Goal: Information Seeking & Learning: Compare options

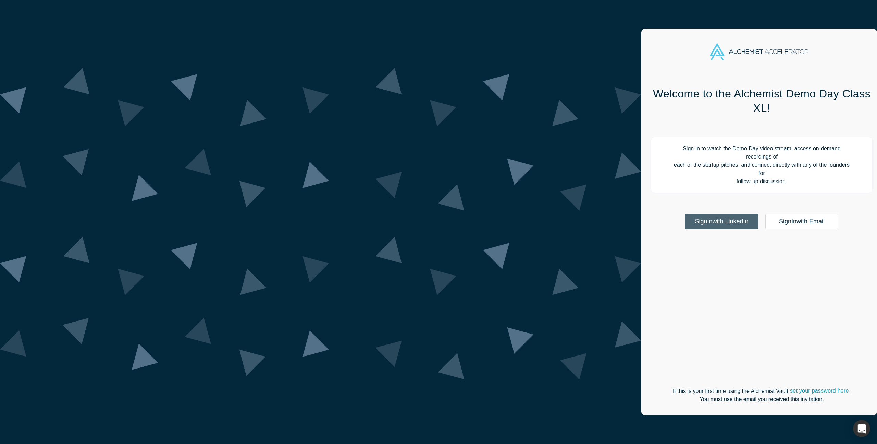
click at [686, 214] on link "Sign In with LinkedIn" at bounding box center [722, 221] width 73 height 15
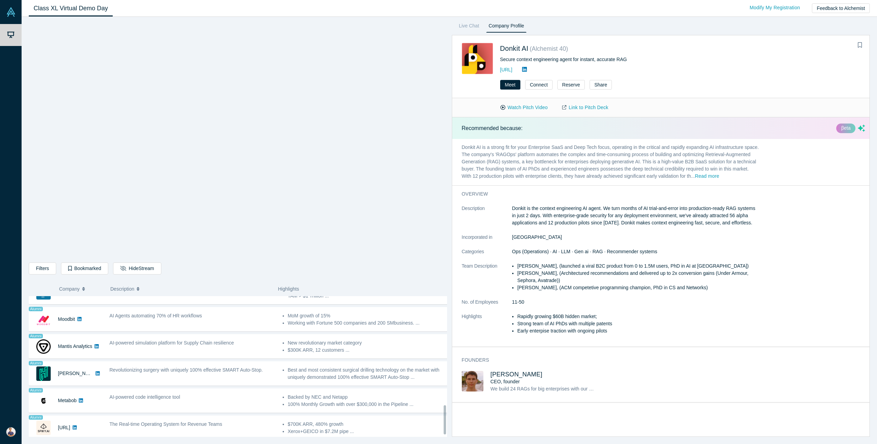
scroll to position [531, 0]
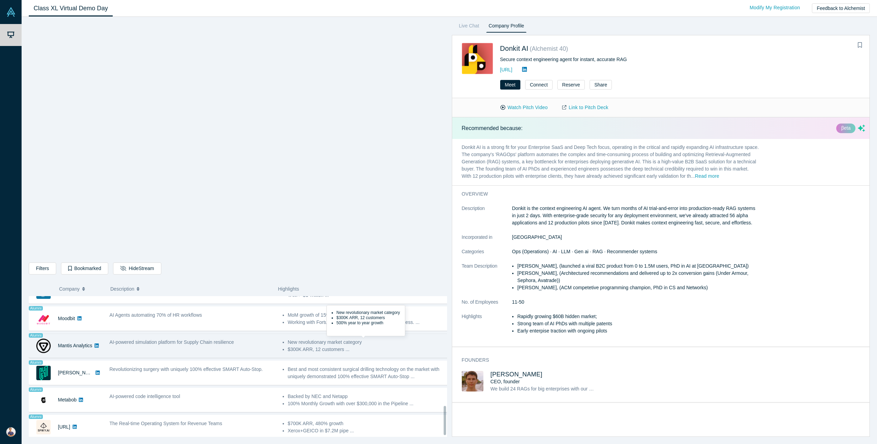
click at [299, 342] on li "New revolutionary market category" at bounding box center [368, 341] width 160 height 7
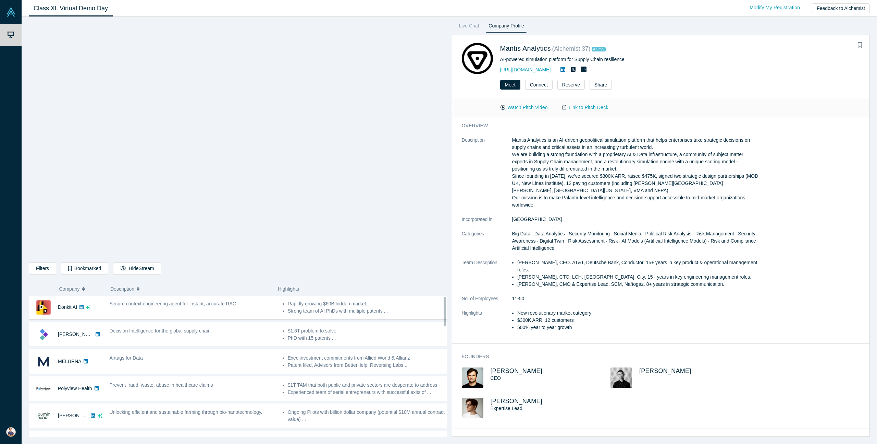
scroll to position [0, 0]
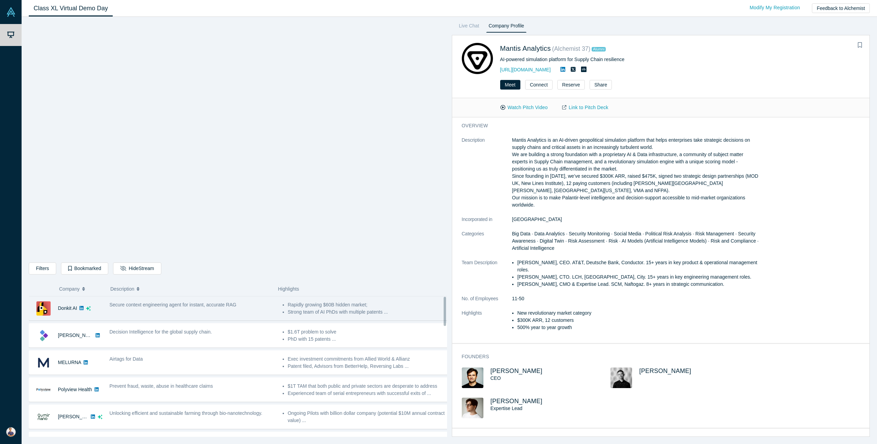
click at [357, 315] on li "Strong team of AI PhDs with multiple patents ..." at bounding box center [368, 311] width 160 height 7
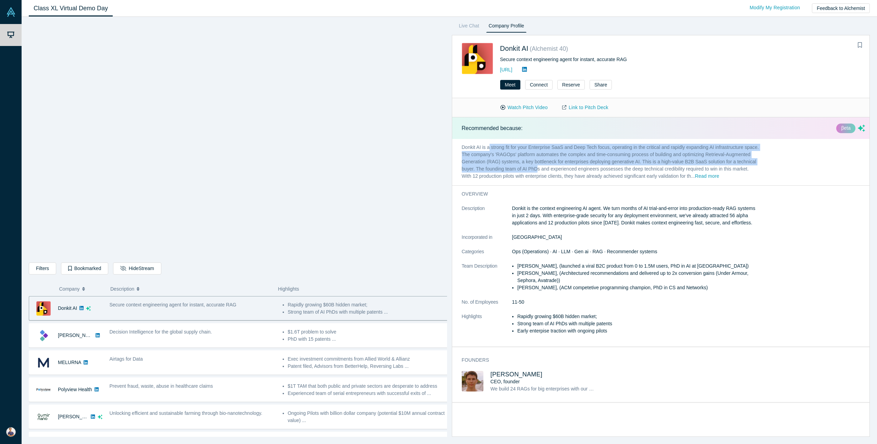
drag, startPoint x: 489, startPoint y: 147, endPoint x: 571, endPoint y: 172, distance: 85.3
click at [571, 172] on p "Donkit AI is a strong fit for your Enterprise SaaS and Deep Tech focus, operati…" at bounding box center [610, 162] width 317 height 46
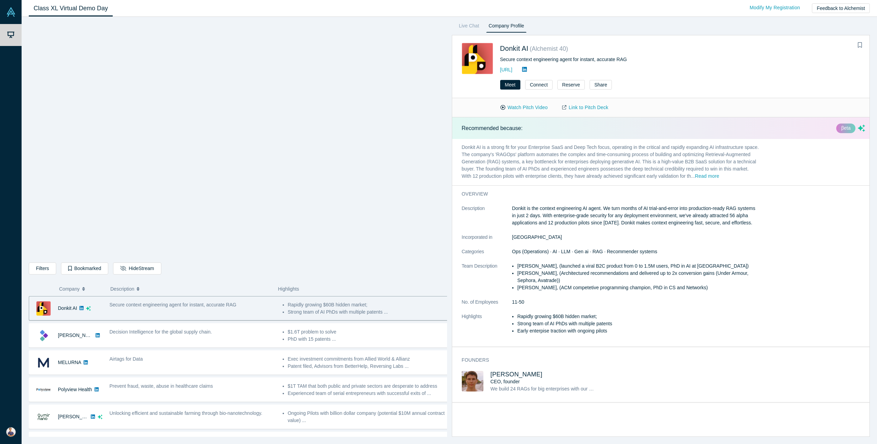
click at [571, 172] on p "Donkit AI is a strong fit for your Enterprise SaaS and Deep Tech focus, operati…" at bounding box center [610, 162] width 317 height 46
click at [566, 176] on p "Donkit AI is a strong fit for your Enterprise SaaS and Deep Tech focus, operati…" at bounding box center [610, 162] width 317 height 46
click at [501, 153] on p "Donkit AI is a strong fit for your Enterprise SaaS and Deep Tech focus, operati…" at bounding box center [610, 162] width 317 height 46
drag, startPoint x: 502, startPoint y: 145, endPoint x: 670, endPoint y: 181, distance: 172.4
click at [670, 181] on p "Donkit AI is a strong fit for your Enterprise SaaS and Deep Tech focus, operati…" at bounding box center [610, 162] width 317 height 46
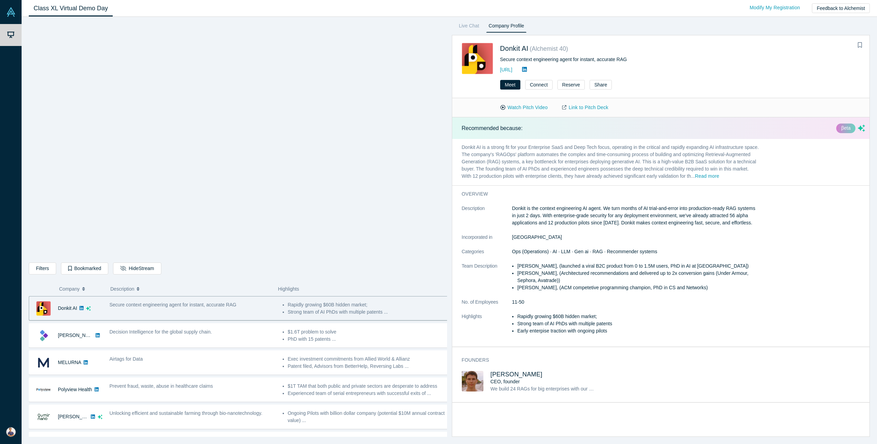
click at [561, 316] on dl "Description Donkit is the context engineering AI agent. We turn months of AI tr…" at bounding box center [611, 273] width 298 height 137
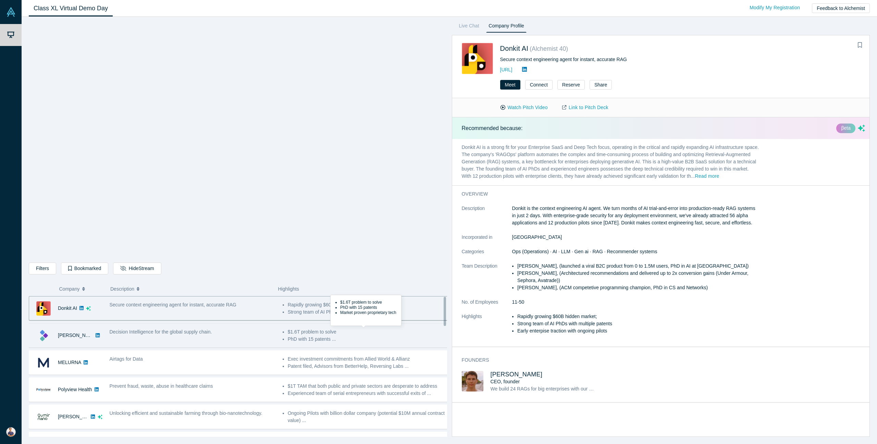
click at [353, 328] on li "$1.6T problem to solve" at bounding box center [368, 331] width 160 height 7
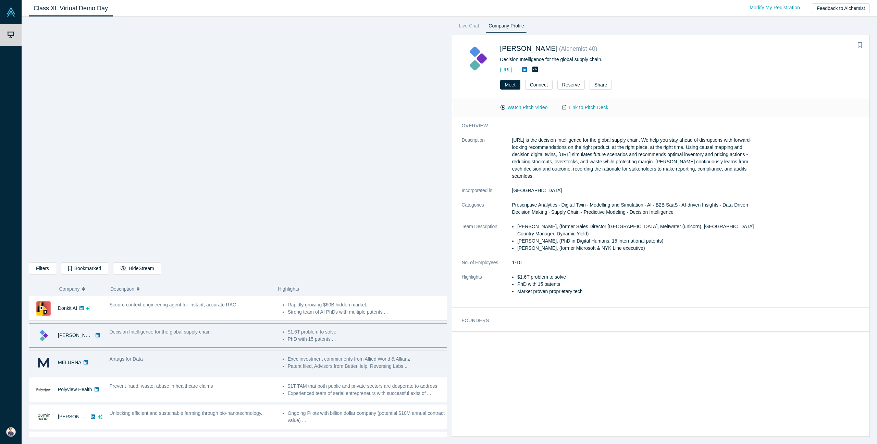
click at [356, 356] on li "Exec investment commitments from Allied World & Allianz" at bounding box center [368, 358] width 160 height 7
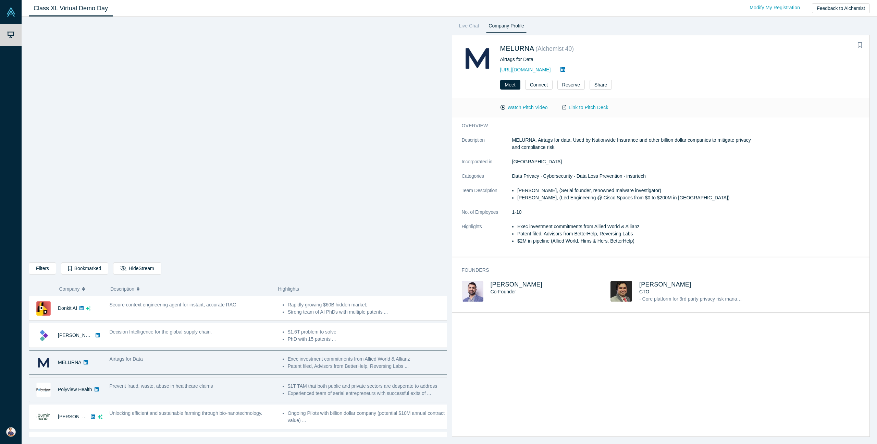
click at [363, 391] on li "Experienced team of serial entrepreneurs with successful exits of ..." at bounding box center [368, 392] width 160 height 7
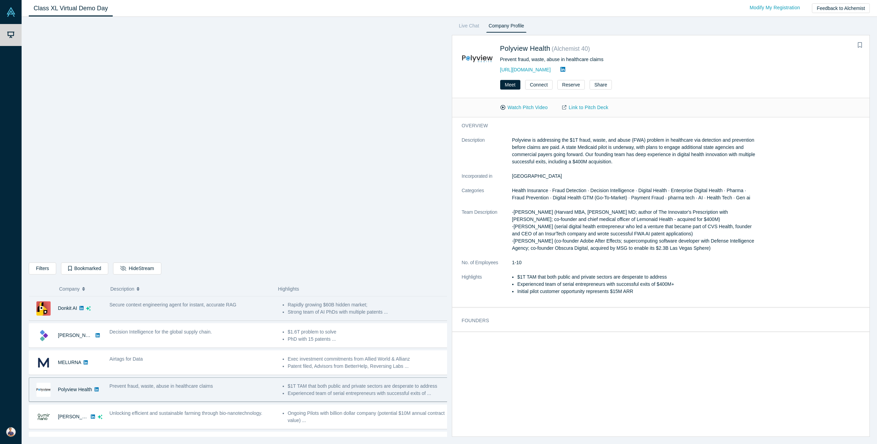
click at [362, 313] on li "Strong team of AI PhDs with multiple patents ..." at bounding box center [368, 311] width 160 height 7
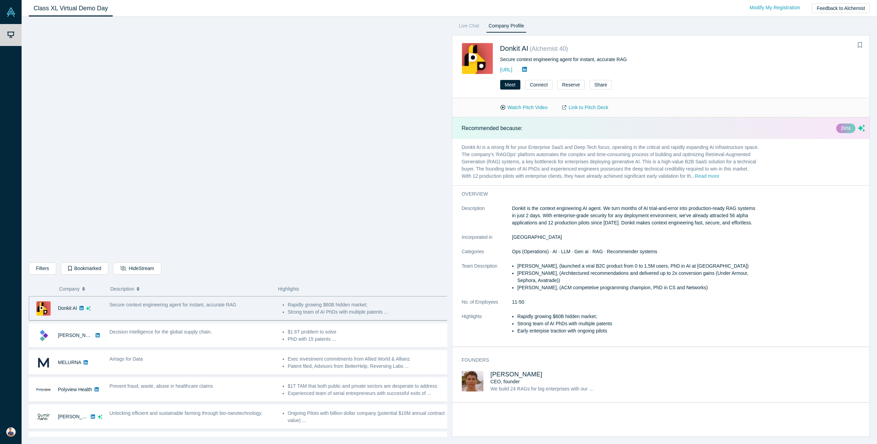
click at [719, 179] on button "Read more" at bounding box center [707, 176] width 24 height 8
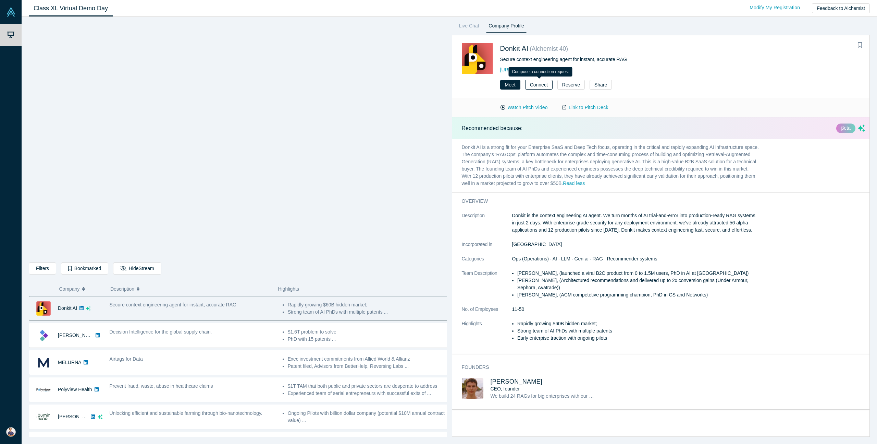
click at [543, 84] on button "Connect" at bounding box center [538, 85] width 27 height 10
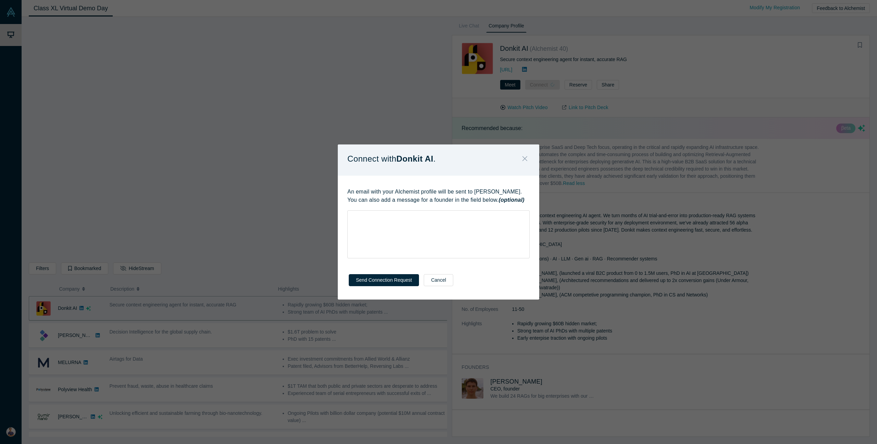
click at [525, 154] on button "Close" at bounding box center [525, 159] width 14 height 15
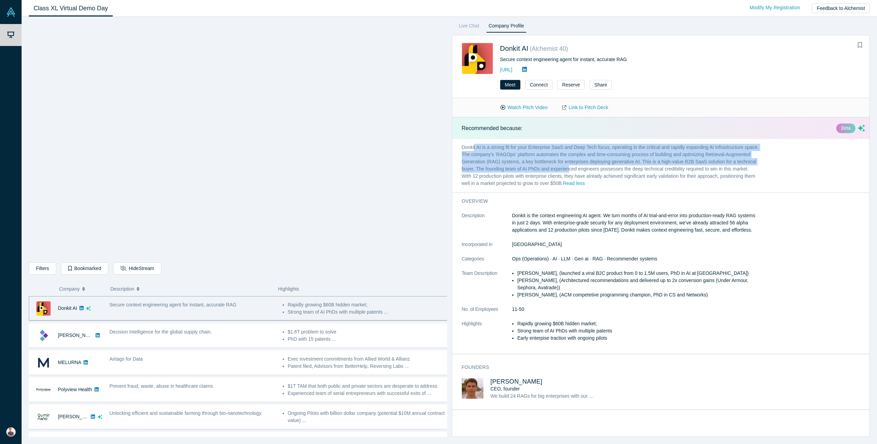
drag, startPoint x: 475, startPoint y: 146, endPoint x: 601, endPoint y: 171, distance: 128.9
click at [601, 171] on p "Donkit AI is a strong fit for your Enterprise SaaS and Deep Tech focus, operati…" at bounding box center [610, 165] width 317 height 53
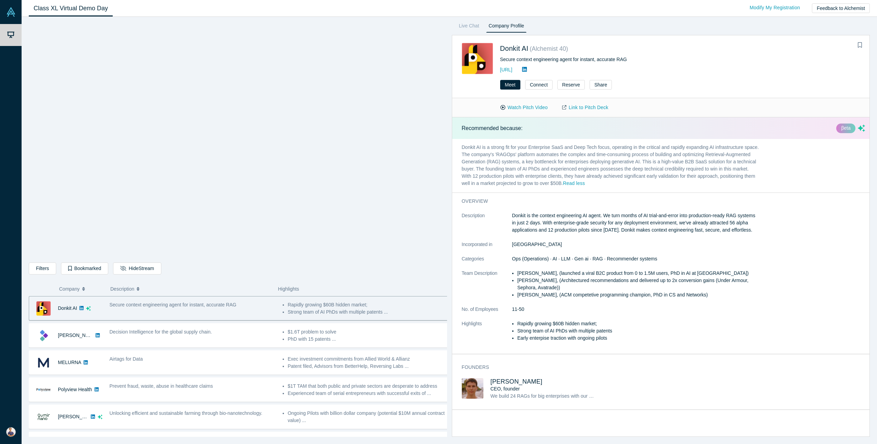
click at [494, 151] on p "Donkit AI is a strong fit for your Enterprise SaaS and Deep Tech focus, operati…" at bounding box center [610, 165] width 317 height 53
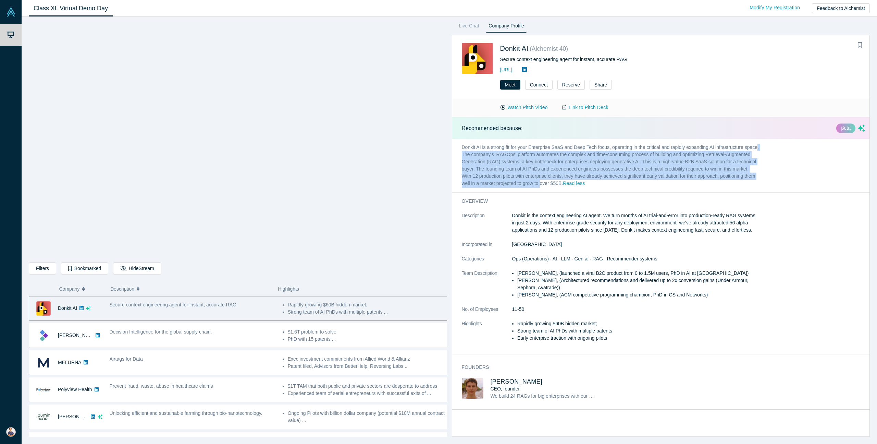
drag, startPoint x: 483, startPoint y: 153, endPoint x: 578, endPoint y: 183, distance: 99.1
click at [578, 183] on p "Donkit AI is a strong fit for your Enterprise SaaS and Deep Tech focus, operati…" at bounding box center [610, 165] width 317 height 53
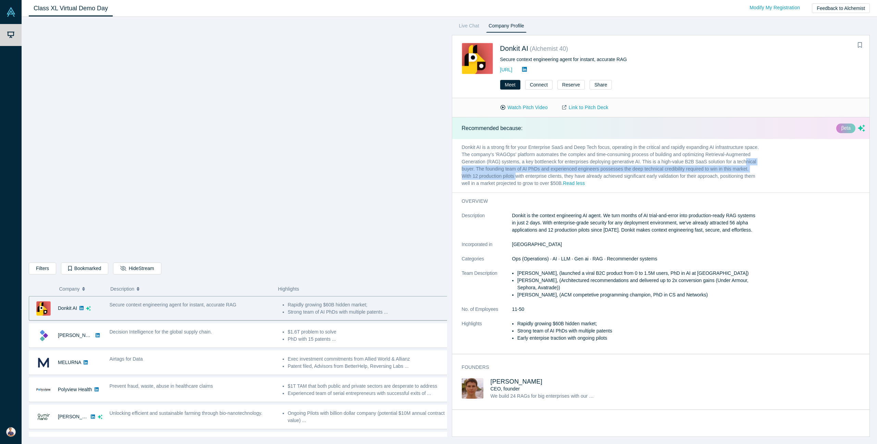
drag, startPoint x: 483, startPoint y: 169, endPoint x: 549, endPoint y: 179, distance: 67.6
click at [549, 179] on p "Donkit AI is a strong fit for your Enterprise SaaS and Deep Tech focus, operati…" at bounding box center [610, 165] width 317 height 53
click at [547, 172] on p "Donkit AI is a strong fit for your Enterprise SaaS and Deep Tech focus, operati…" at bounding box center [610, 165] width 317 height 53
click at [562, 166] on p "Donkit AI is a strong fit for your Enterprise SaaS and Deep Tech focus, operati…" at bounding box center [610, 165] width 317 height 53
click at [468, 29] on link "Live Chat" at bounding box center [469, 27] width 25 height 11
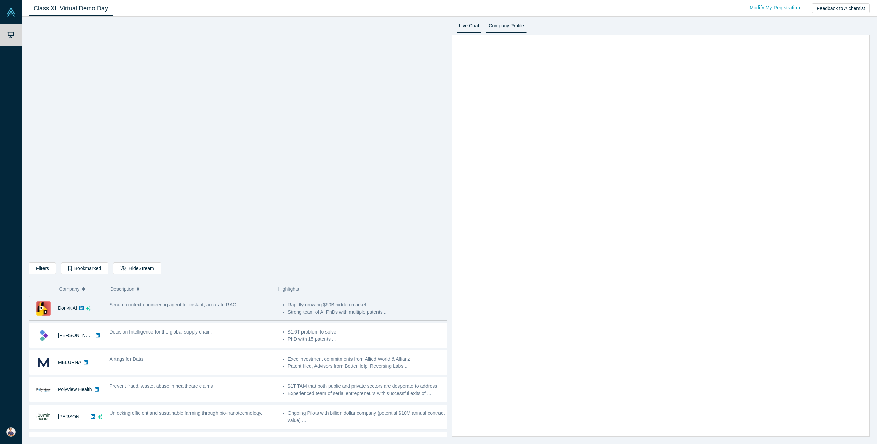
click at [502, 30] on link "Company Profile" at bounding box center [506, 27] width 40 height 11
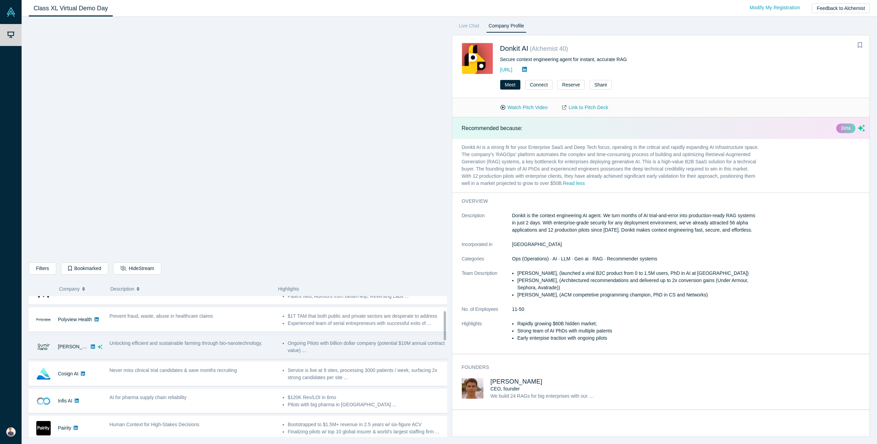
scroll to position [71, 0]
click at [244, 344] on span "Unlocking efficient and sustainable farming through bio-nanotechnology." at bounding box center [186, 341] width 153 height 5
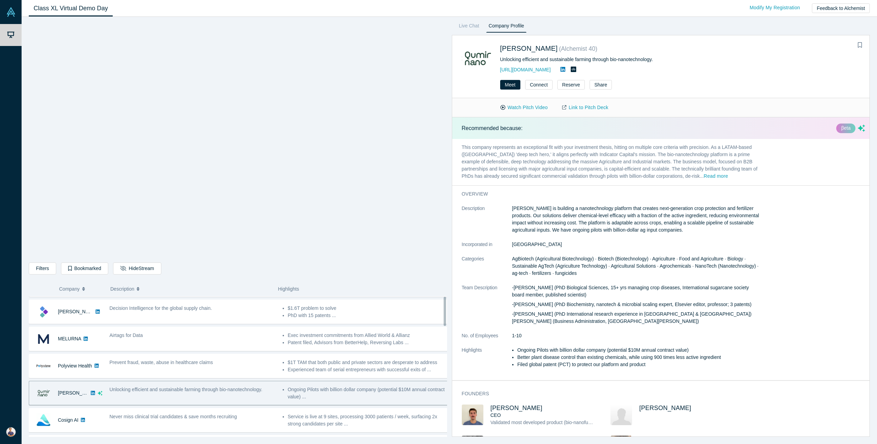
scroll to position [0, 0]
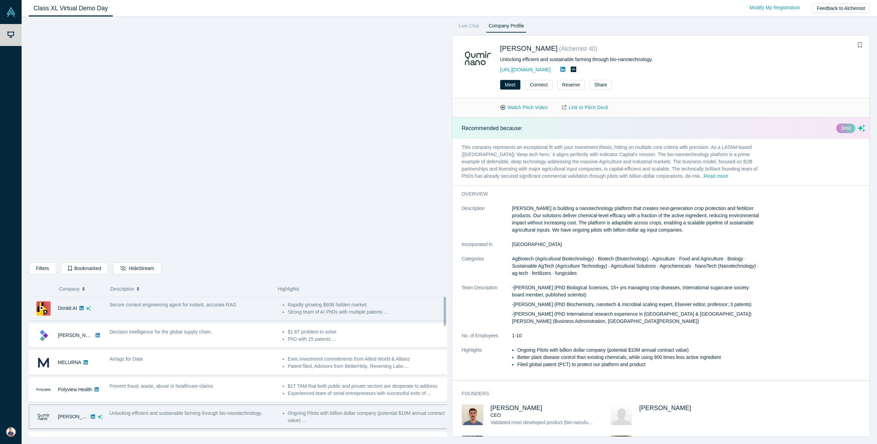
click at [240, 305] on div "Secure context engineering agent for instant, accurate RAG" at bounding box center [193, 304] width 166 height 7
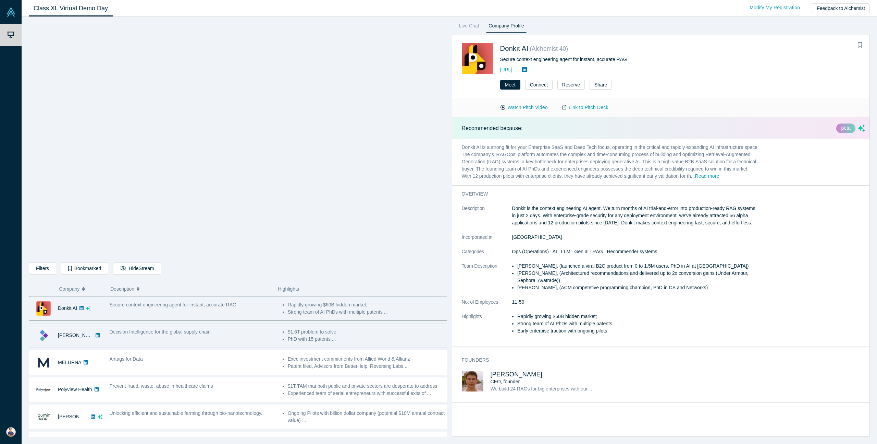
click at [250, 338] on div "Decision Intelligence for the global supply chain." at bounding box center [192, 335] width 173 height 22
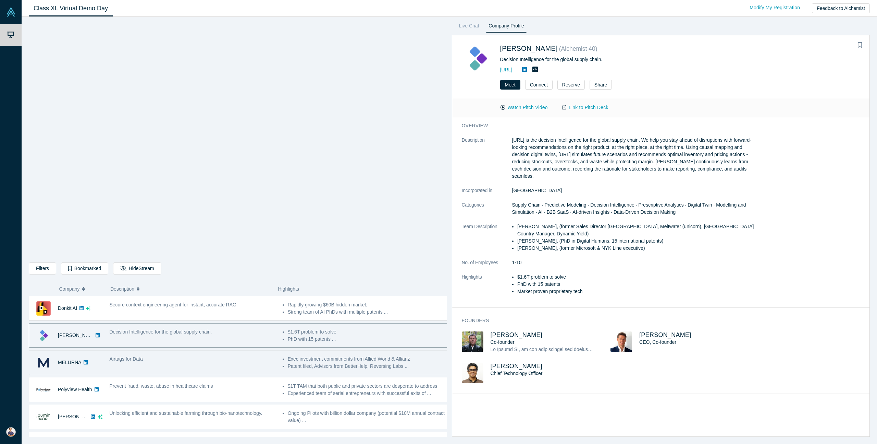
click at [241, 366] on div "Airtags for Data" at bounding box center [192, 362] width 173 height 22
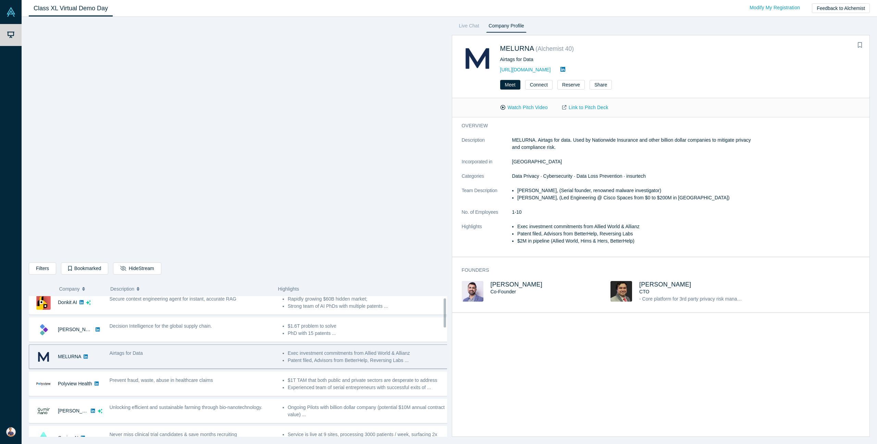
scroll to position [32, 0]
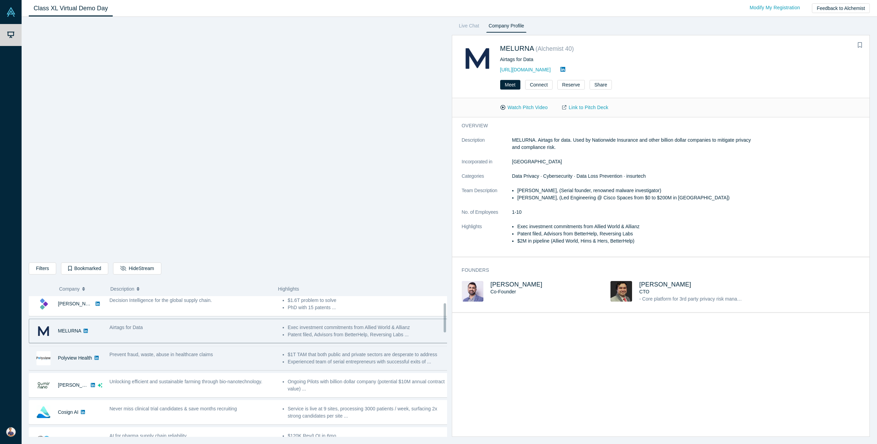
click at [240, 359] on div "Prevent fraud, waste, abuse in healthcare claims" at bounding box center [192, 358] width 173 height 22
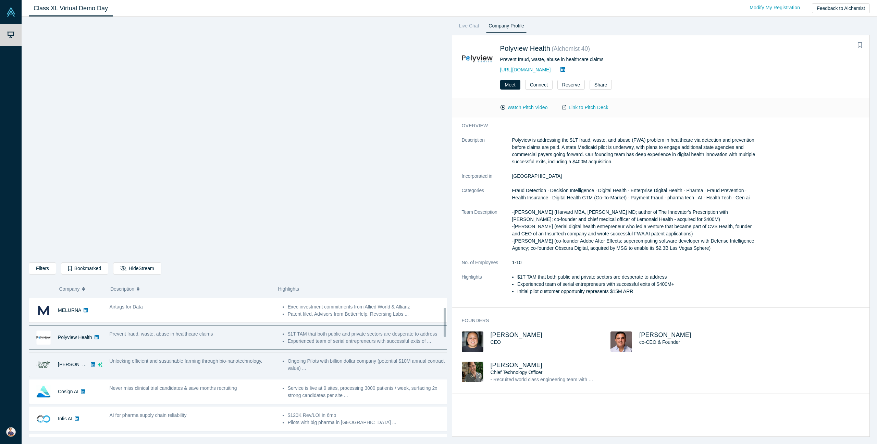
scroll to position [55, 0]
click at [235, 363] on div "Unlocking efficient and sustainable farming through bio-nanotechnology." at bounding box center [192, 362] width 173 height 22
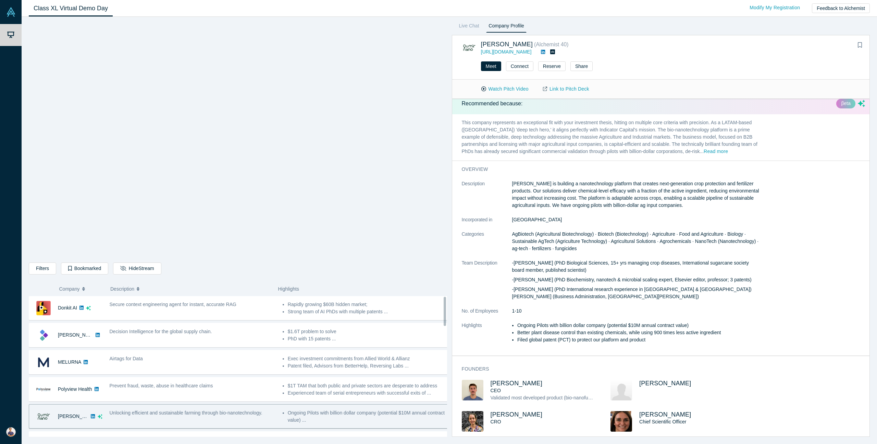
scroll to position [0, 0]
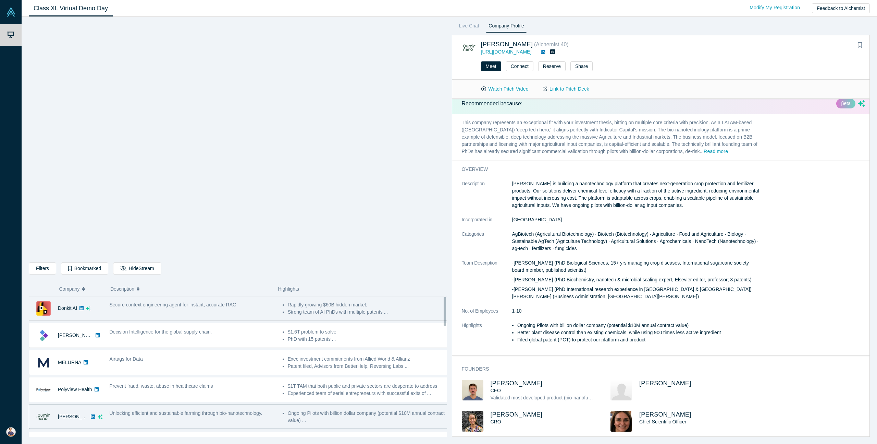
click at [221, 314] on div "Secure context engineering agent for instant, accurate RAG" at bounding box center [192, 308] width 173 height 22
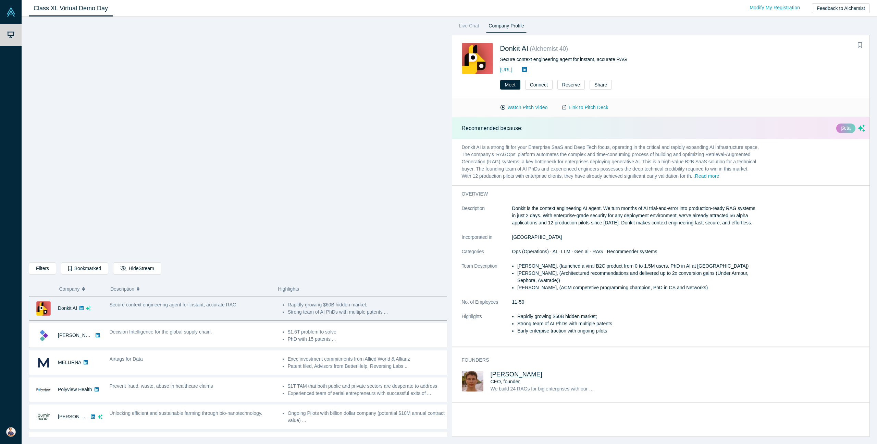
click at [525, 377] on span "Mikhail Baklanov" at bounding box center [517, 374] width 52 height 7
click at [223, 274] on div "Filters AI Artificial Intelligence AI (Artificial Intelligence) B2B SaaS Data A…" at bounding box center [238, 269] width 419 height 14
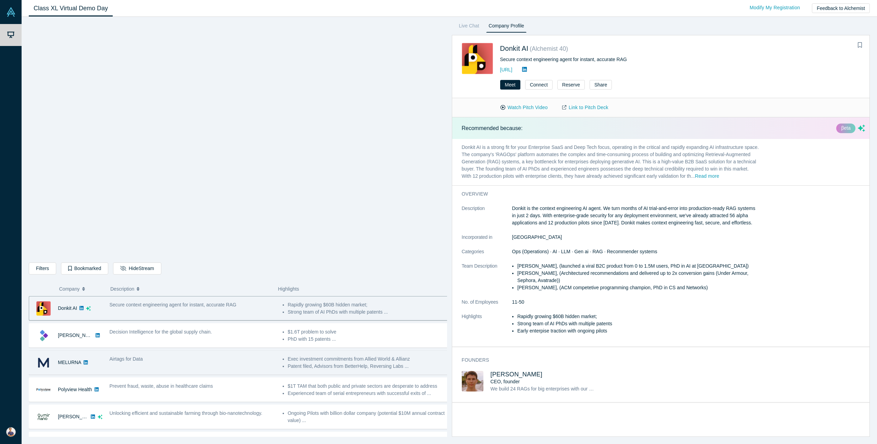
click at [215, 356] on div "Airtags for Data" at bounding box center [193, 358] width 166 height 7
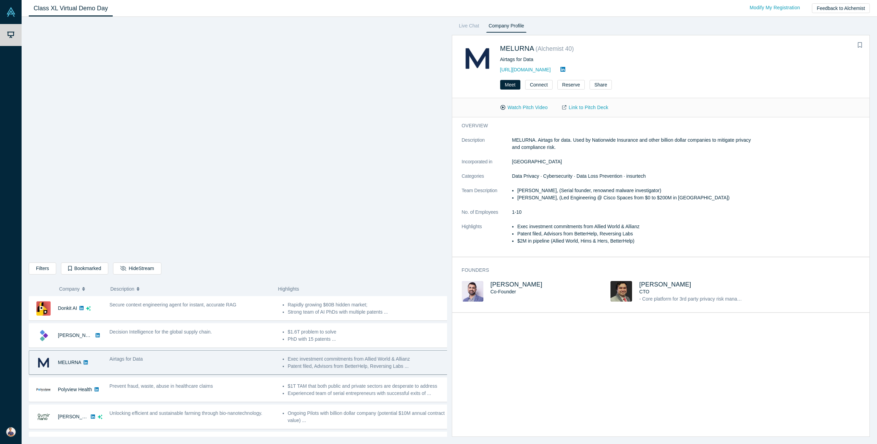
click at [215, 356] on div "Airtags for Data" at bounding box center [193, 358] width 166 height 7
click at [611, 20] on div "Filters AI Artificial Intelligence AI (Artificial Intelligence) B2B SaaS Data A…" at bounding box center [450, 230] width 856 height 427
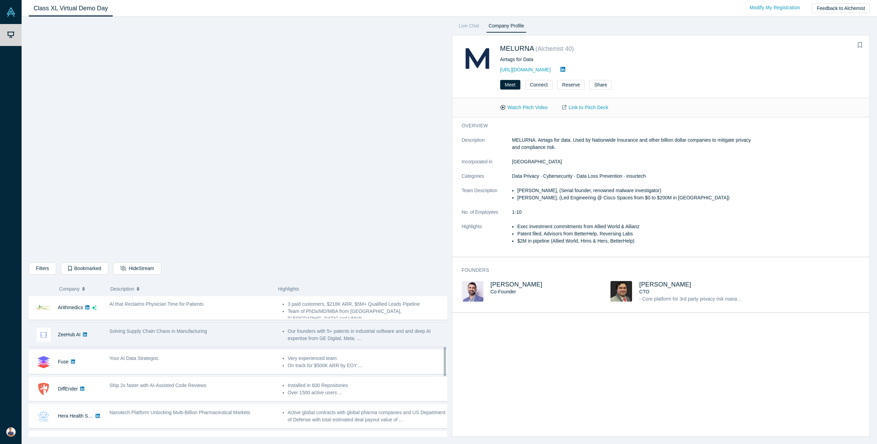
scroll to position [246, 0]
click at [221, 335] on div "Solving Supply Chain Chaos in Manufacturing" at bounding box center [192, 333] width 173 height 22
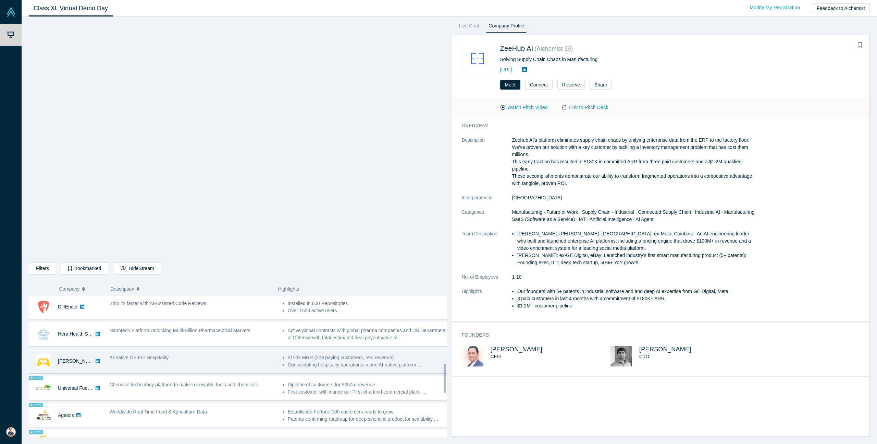
scroll to position [326, 0]
click at [171, 365] on div "AI-native OS For Hospitality" at bounding box center [192, 361] width 173 height 22
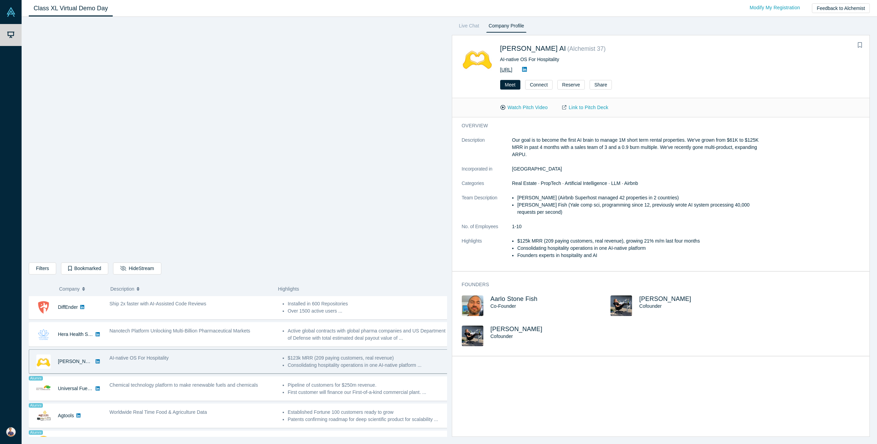
click at [513, 70] on link "http://getbesty.ai" at bounding box center [506, 69] width 12 height 5
click at [548, 159] on dl "Description Our goal is to become the first AI brain to manage 1M short term re…" at bounding box center [611, 201] width 298 height 130
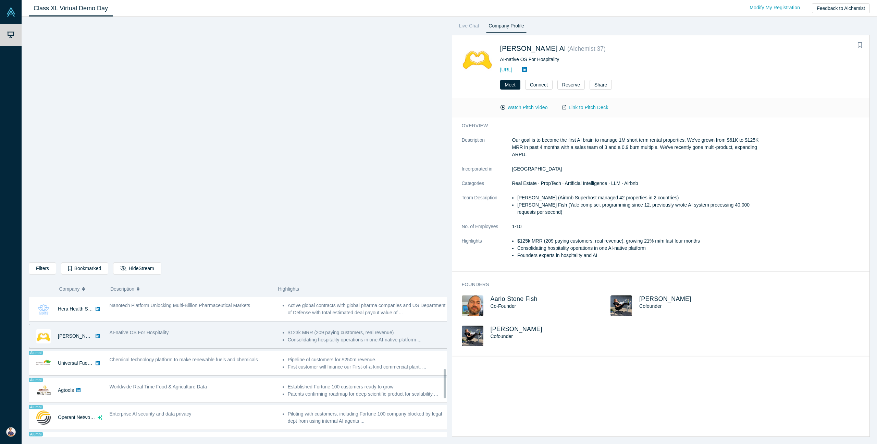
scroll to position [352, 0]
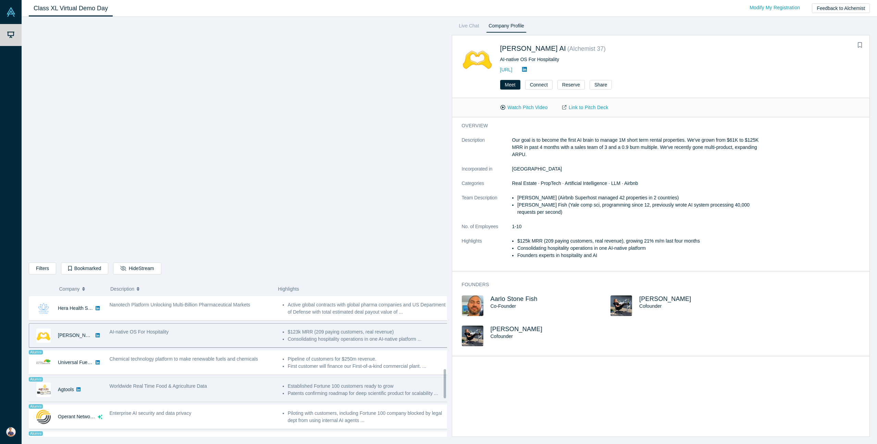
click at [239, 391] on div "Worldwide Real Time Food & Agriculture Data" at bounding box center [192, 389] width 173 height 22
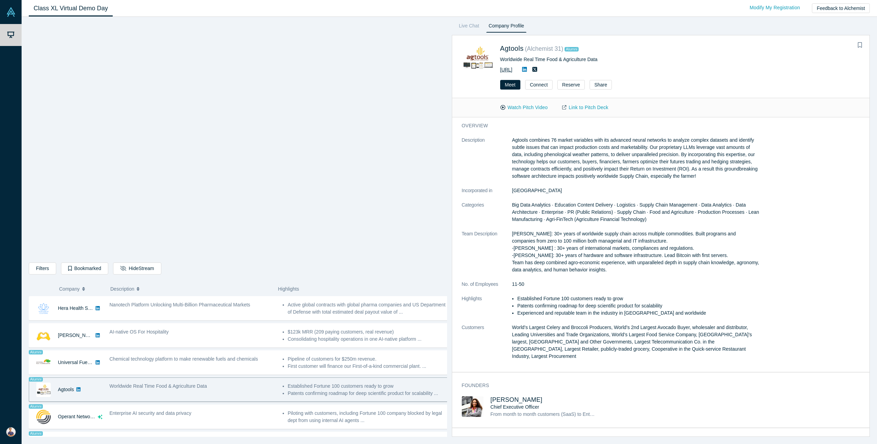
click at [512, 69] on link "https://www.agtools.ai" at bounding box center [506, 69] width 12 height 5
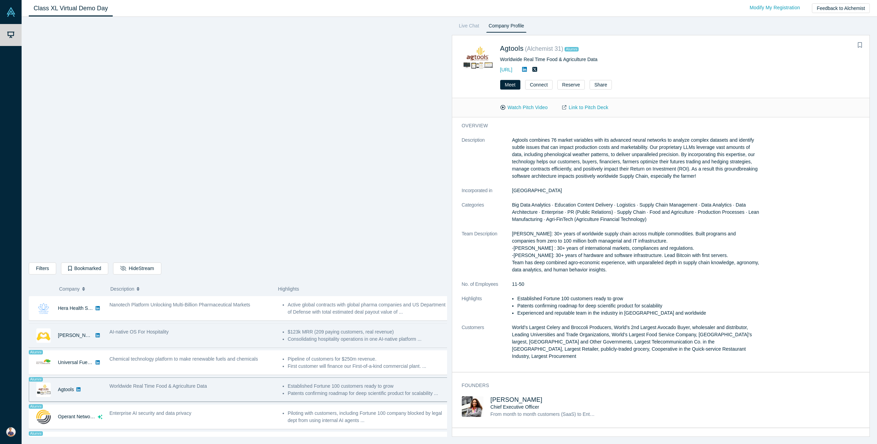
click at [168, 329] on span "AI-native OS For Hospitality" at bounding box center [139, 331] width 59 height 5
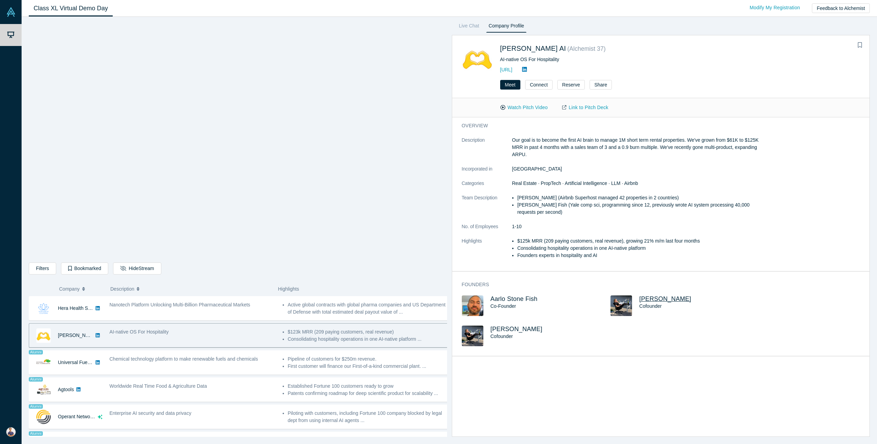
click at [661, 299] on span "Sam Dundas" at bounding box center [666, 298] width 52 height 7
click at [861, 44] on icon "Bookmark" at bounding box center [860, 44] width 4 height 5
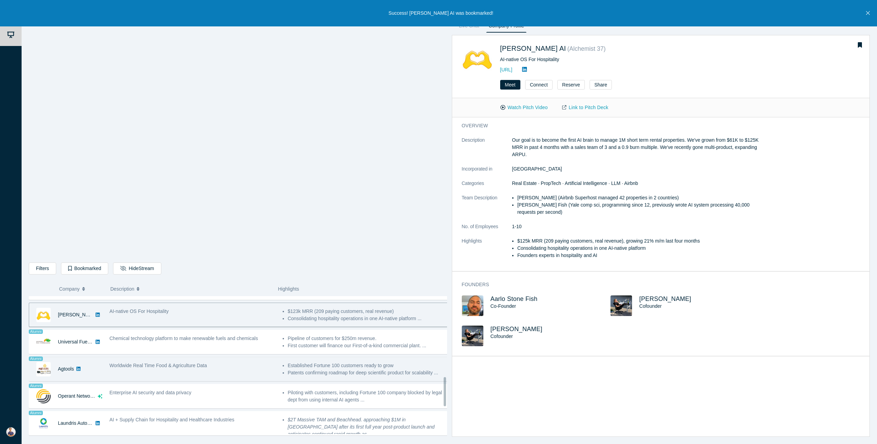
scroll to position [391, 0]
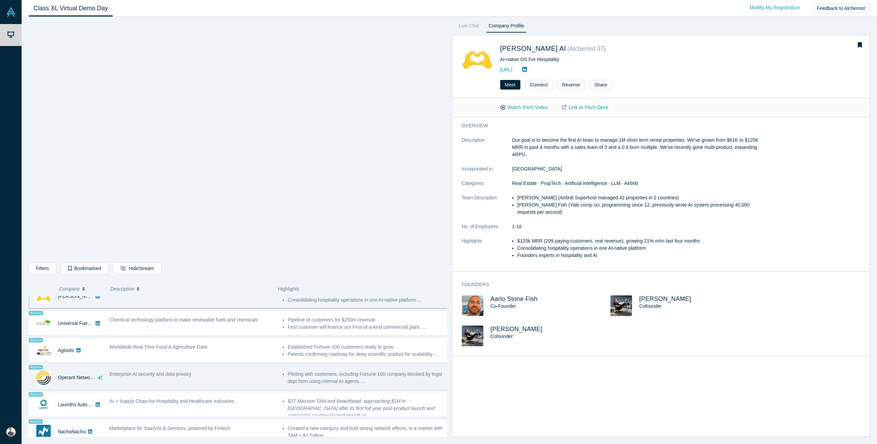
click at [216, 379] on div "Enterprise AI security and data privacy" at bounding box center [192, 377] width 173 height 22
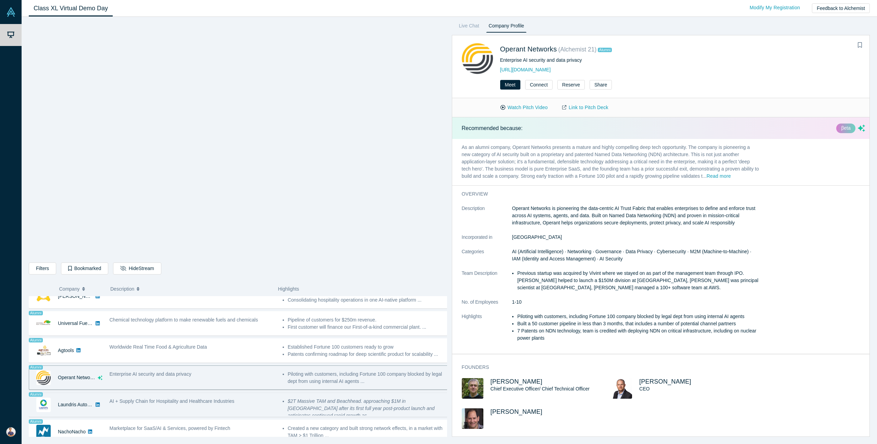
click at [218, 403] on span "AI + Supply Chain for Hospitality and Healthcare Industries" at bounding box center [172, 400] width 125 height 5
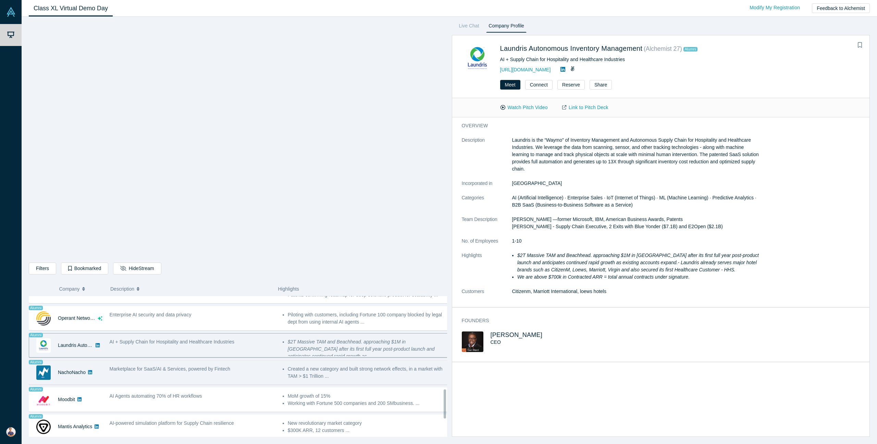
scroll to position [451, 0]
click at [188, 370] on span "Marketplace for SaaS/AI & Services, powered by Fintech" at bounding box center [170, 367] width 121 height 5
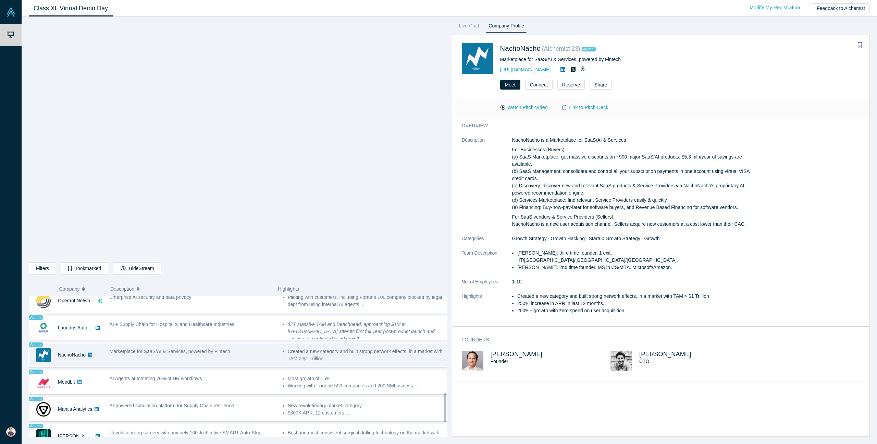
scroll to position [473, 0]
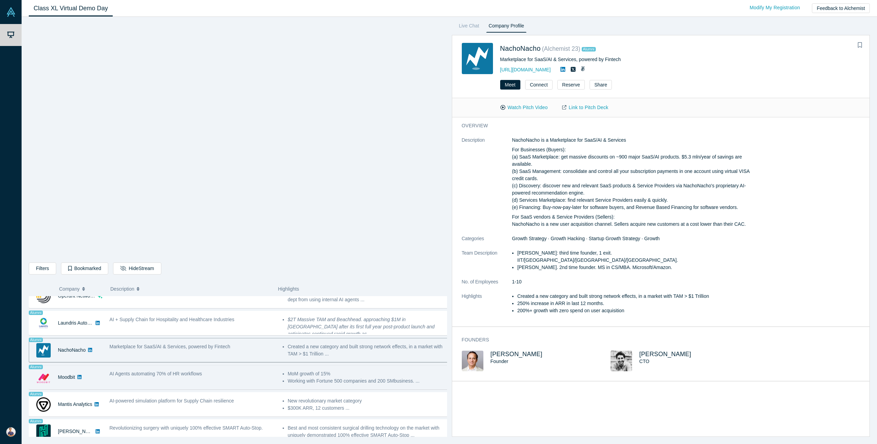
click at [256, 370] on div "AI Agents automating 70% of HR workflows" at bounding box center [193, 373] width 166 height 7
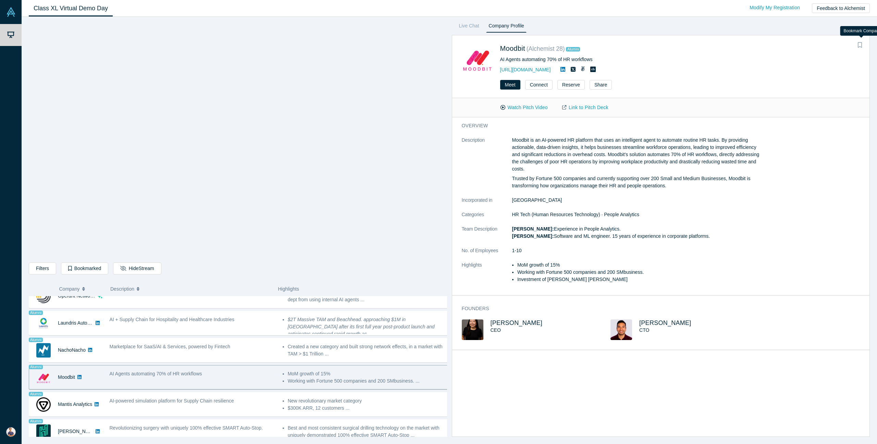
drag, startPoint x: 863, startPoint y: 47, endPoint x: 740, endPoint y: 107, distance: 137.4
click at [863, 47] on button "Bookmark" at bounding box center [861, 45] width 10 height 10
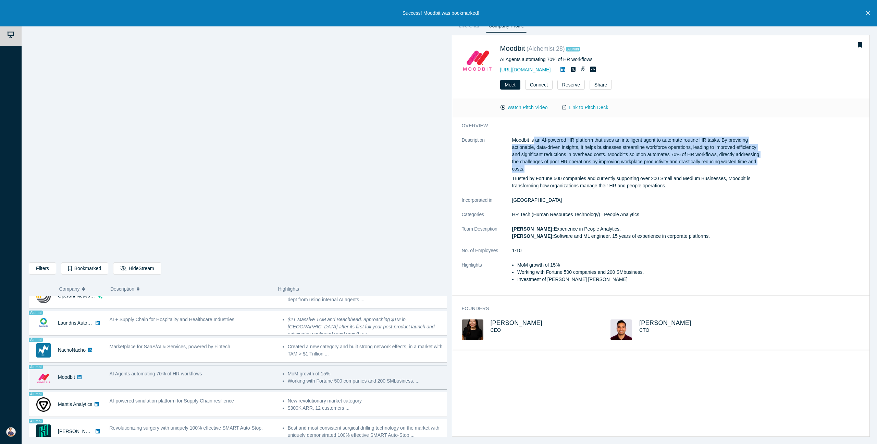
drag, startPoint x: 540, startPoint y: 140, endPoint x: 622, endPoint y: 170, distance: 87.5
click at [622, 170] on p "Moodbit is an AI-powered HR platform that uses an intelligent agent to automate…" at bounding box center [635, 154] width 247 height 36
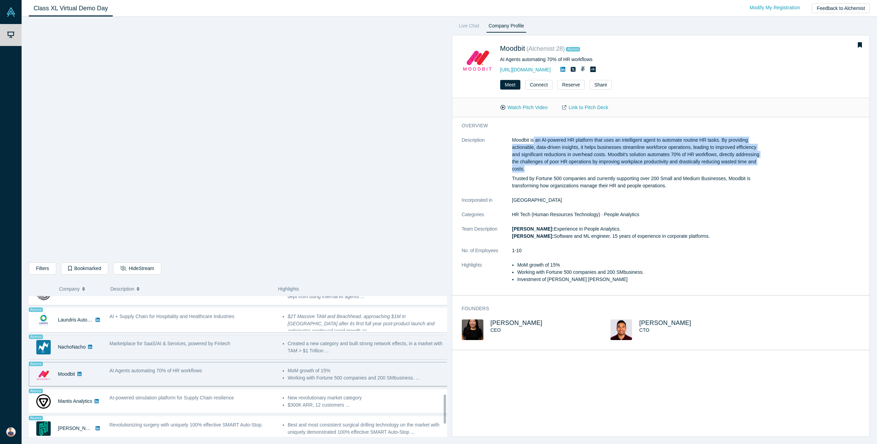
scroll to position [481, 0]
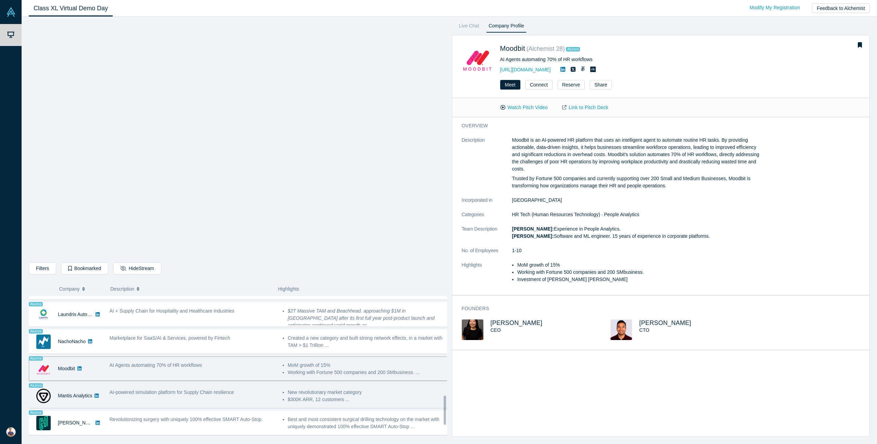
click at [195, 396] on div "AI-powered simulation platform for Supply Chain resilience" at bounding box center [192, 396] width 173 height 22
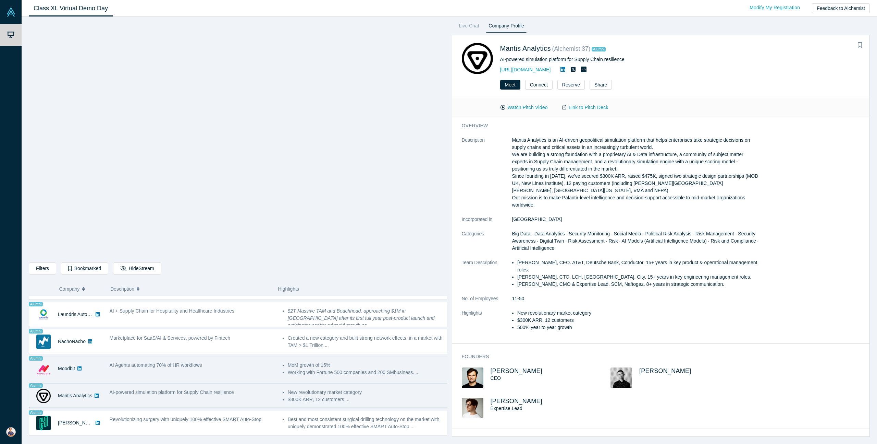
click at [203, 369] on div "AI Agents automating 70% of HR workflows" at bounding box center [192, 369] width 173 height 22
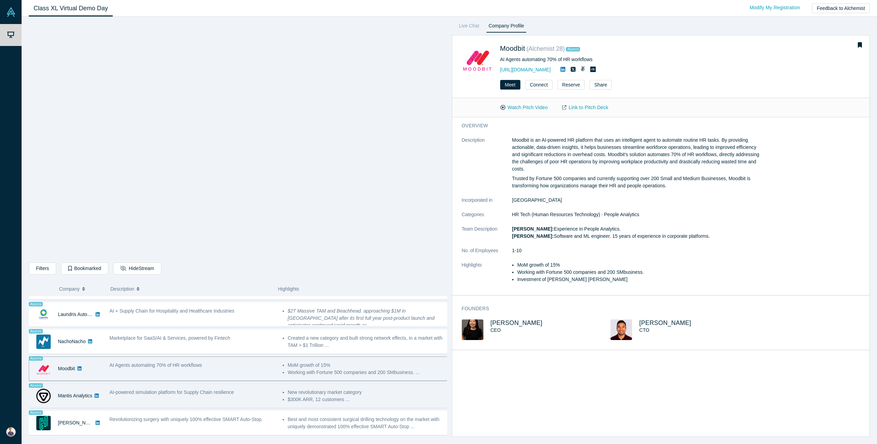
click at [209, 393] on span "AI-powered simulation platform for Supply Chain resilience" at bounding box center [172, 391] width 124 height 5
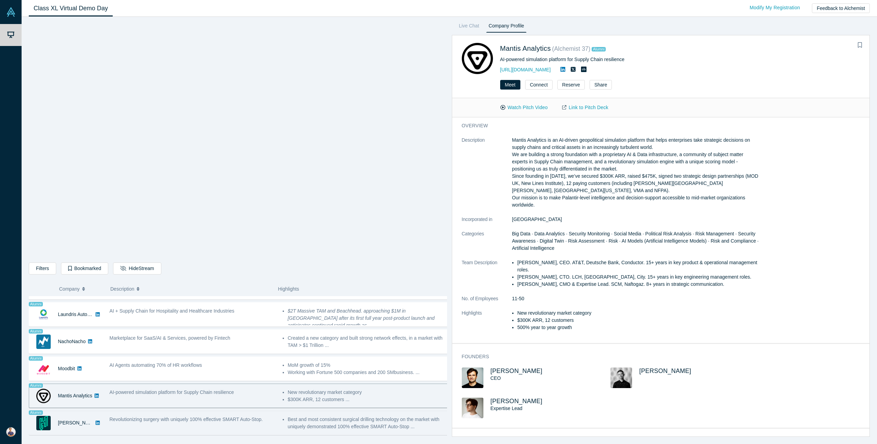
click at [230, 424] on div "Revolutionizing surgery with uniquely 100% effective SMART Auto-Stop." at bounding box center [192, 423] width 173 height 22
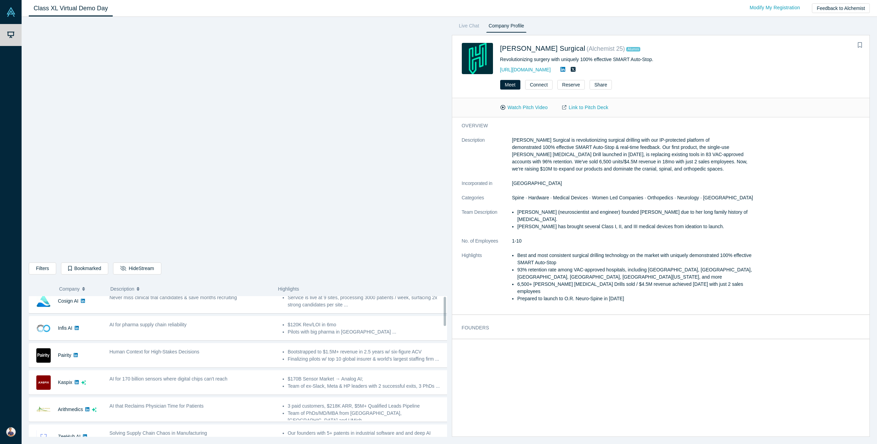
scroll to position [0, 0]
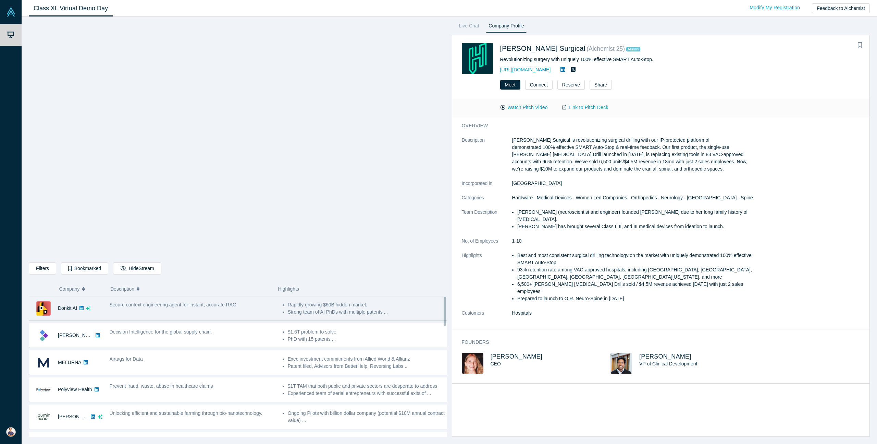
click at [222, 304] on span "Secure context engineering agent for instant, accurate RAG" at bounding box center [173, 304] width 127 height 5
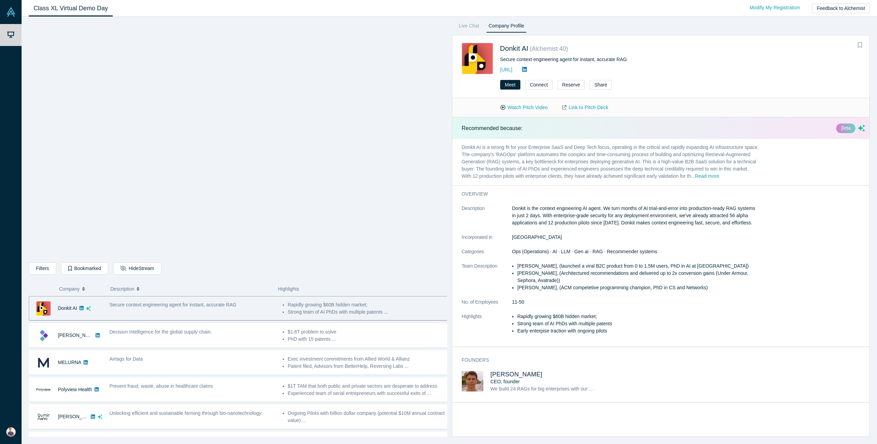
click at [861, 44] on icon "Bookmark" at bounding box center [860, 44] width 4 height 5
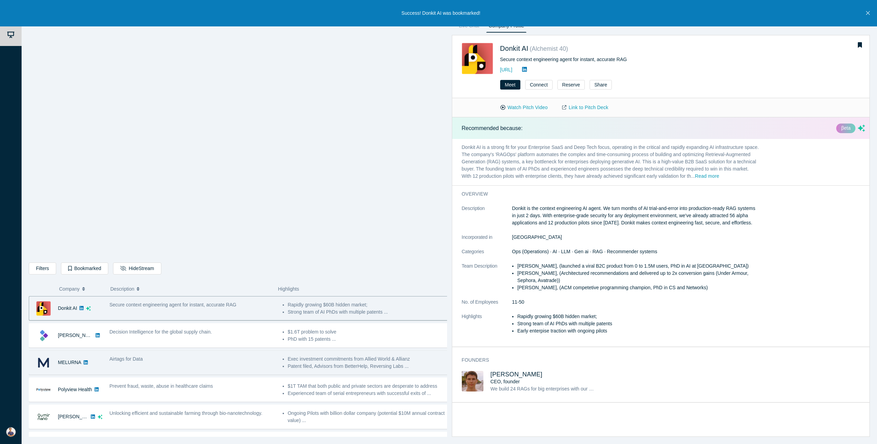
click at [228, 360] on div "Airtags for Data" at bounding box center [193, 358] width 166 height 7
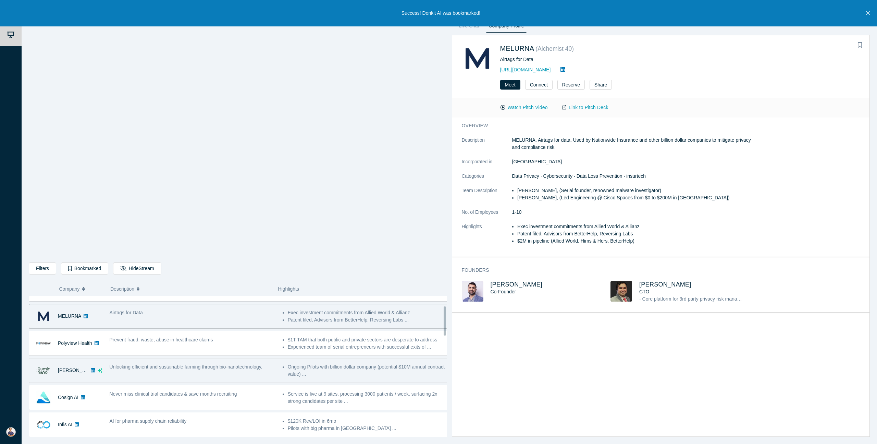
scroll to position [47, 0]
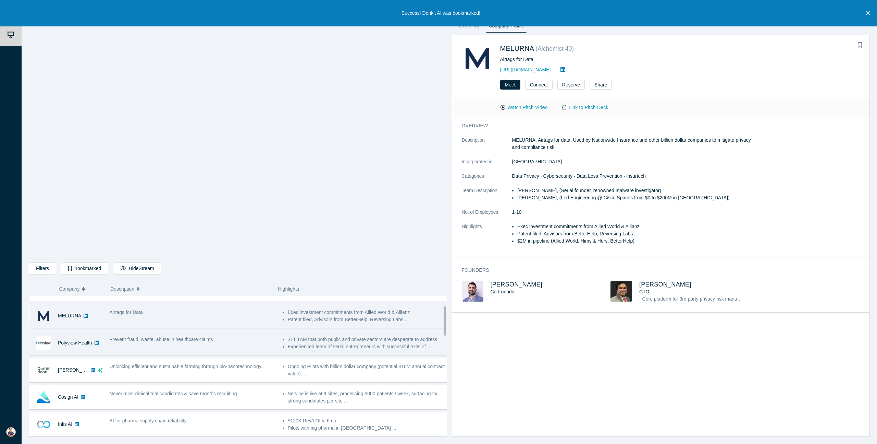
click at [228, 349] on div "Prevent fraud, waste, abuse in healthcare claims" at bounding box center [192, 343] width 173 height 22
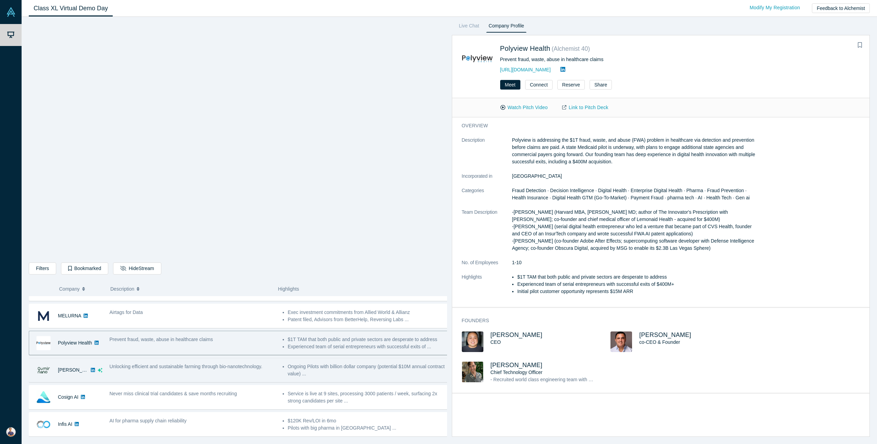
click at [231, 368] on span "Unlocking efficient and sustainable farming through bio-nanotechnology." at bounding box center [186, 365] width 153 height 5
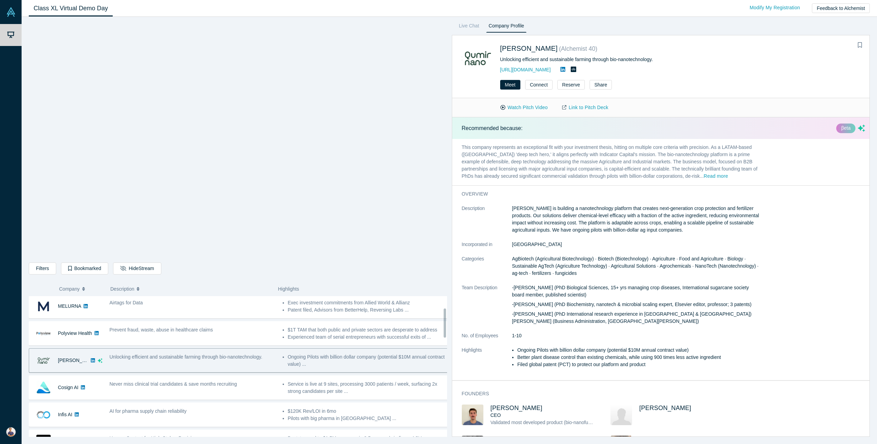
scroll to position [57, 0]
click at [728, 173] on button "Read more" at bounding box center [716, 176] width 24 height 8
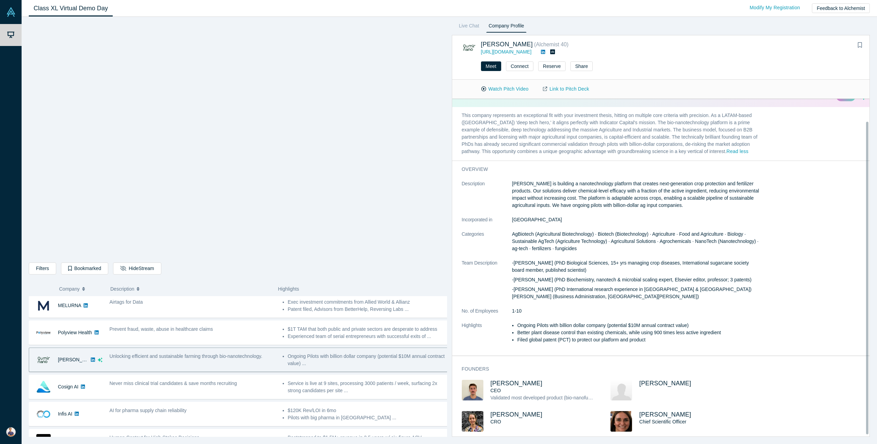
scroll to position [21, 0]
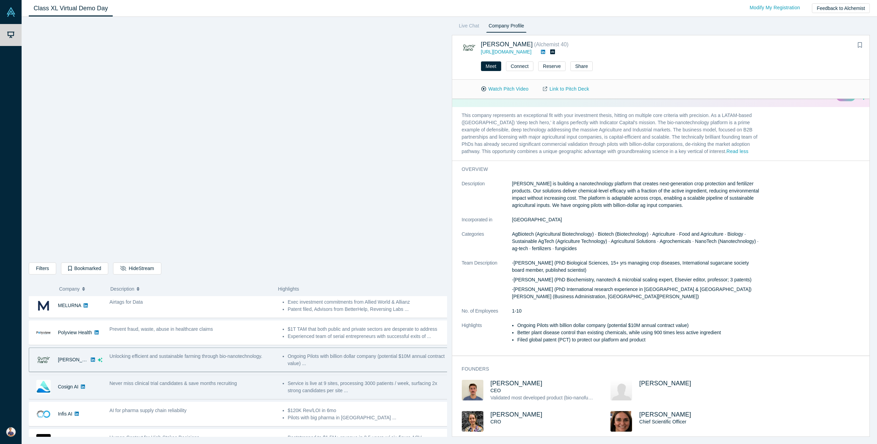
click at [211, 385] on span "Never miss clinical trial candidates & save months recruiting" at bounding box center [174, 382] width 128 height 5
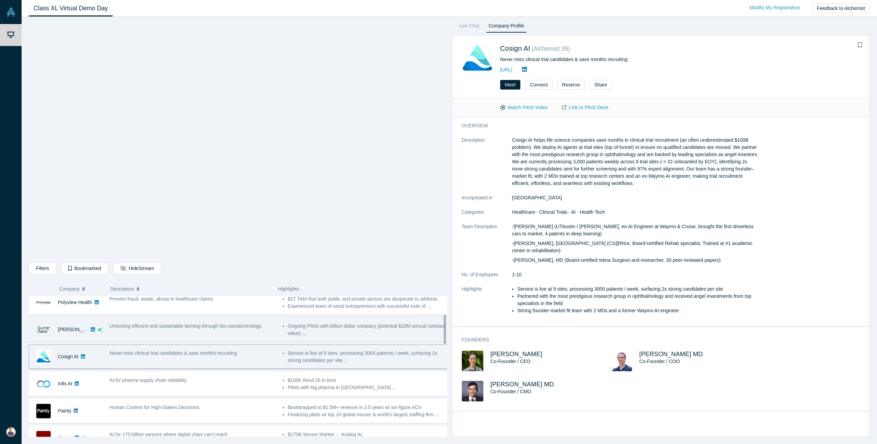
scroll to position [87, 0]
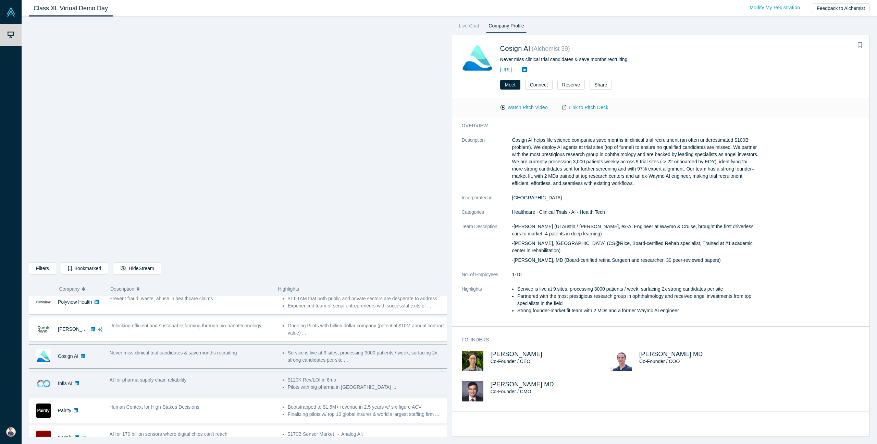
click at [224, 380] on div "AI for pharma supply chain reliability" at bounding box center [193, 379] width 166 height 7
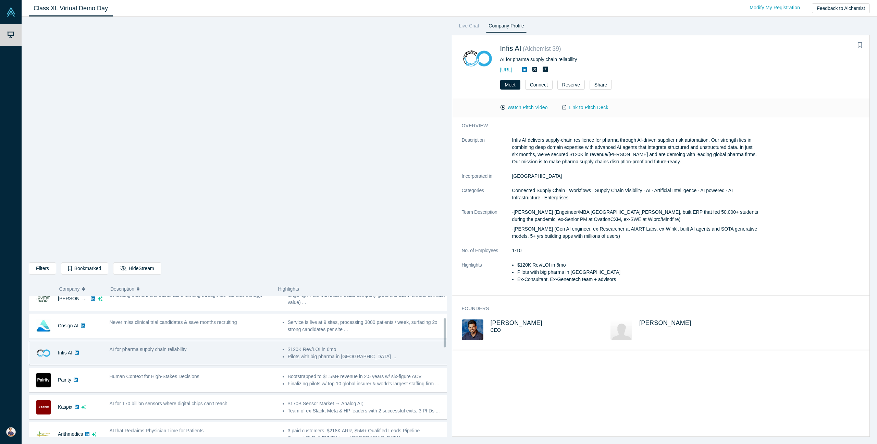
scroll to position [125, 0]
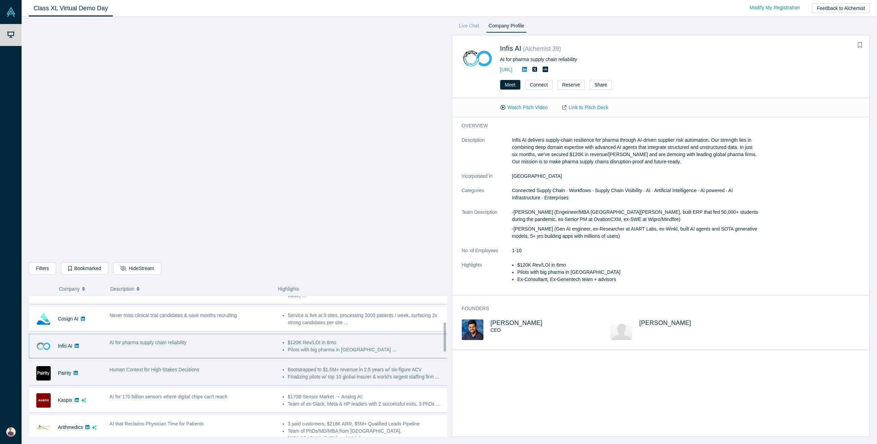
click at [223, 381] on div "Human Context for High-Stakes Decisions" at bounding box center [192, 373] width 173 height 22
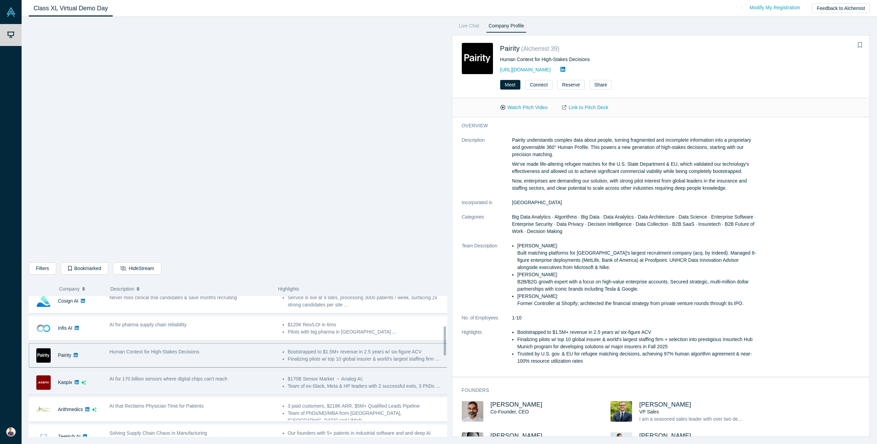
scroll to position [144, 0]
click at [218, 386] on div "AI for 170 billion sensors where digital chips can't reach" at bounding box center [192, 381] width 173 height 22
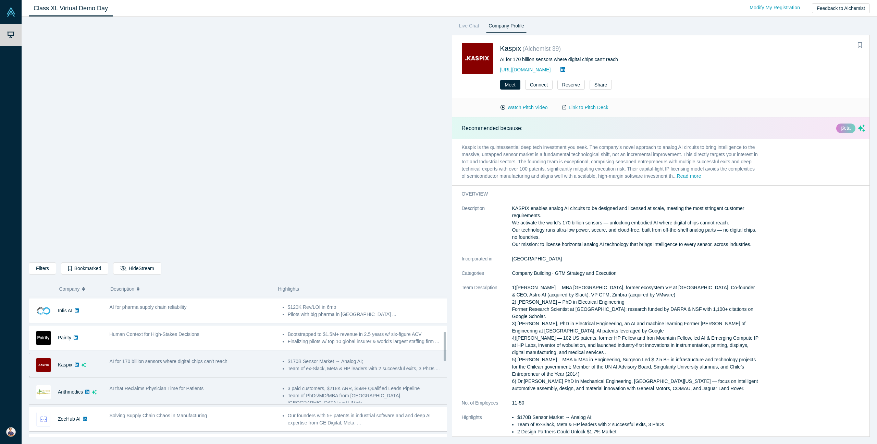
scroll to position [247, 0]
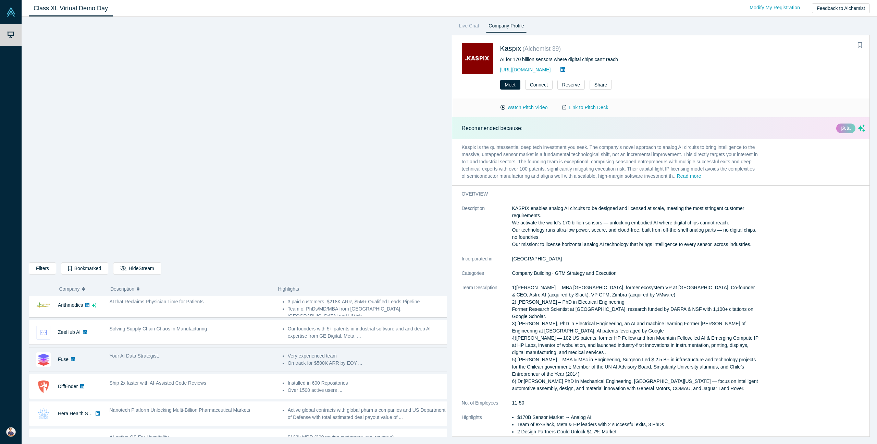
click at [215, 371] on div "Fuse No overlapping areas Your AI Data Strategist. - Jeff Cherkassky: lead grow…" at bounding box center [241, 359] width 424 height 24
click at [194, 355] on div "Your AI Data Strategist." at bounding box center [193, 355] width 166 height 7
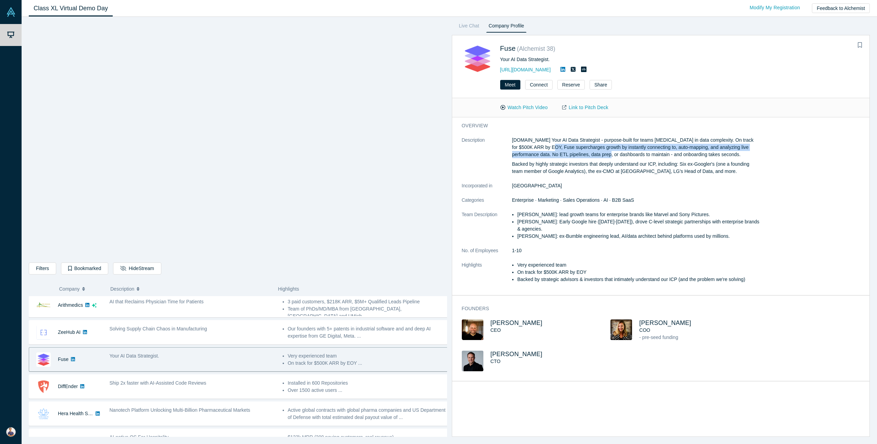
drag, startPoint x: 554, startPoint y: 148, endPoint x: 598, endPoint y: 154, distance: 44.2
click at [598, 154] on p "Fuse.is Your AI Data Strategist - purpose-built for teams drowning in data comp…" at bounding box center [635, 147] width 247 height 22
click at [601, 153] on p "Fuse.is Your AI Data Strategist - purpose-built for teams drowning in data comp…" at bounding box center [635, 147] width 247 height 22
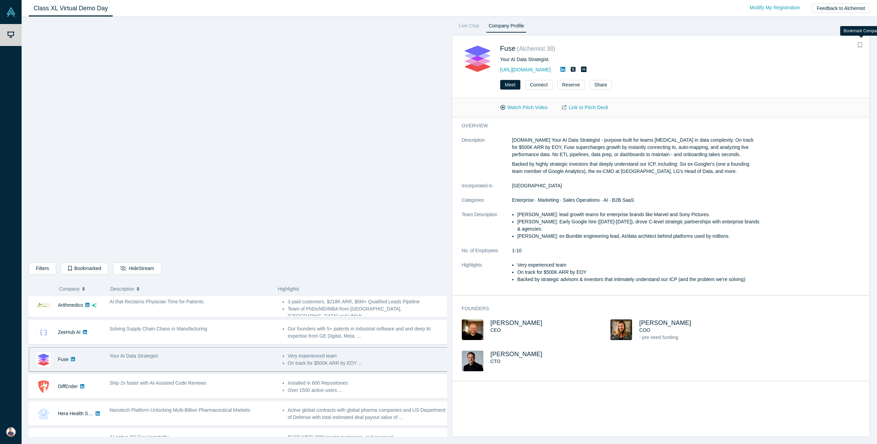
click at [860, 45] on icon "Bookmark" at bounding box center [860, 44] width 4 height 5
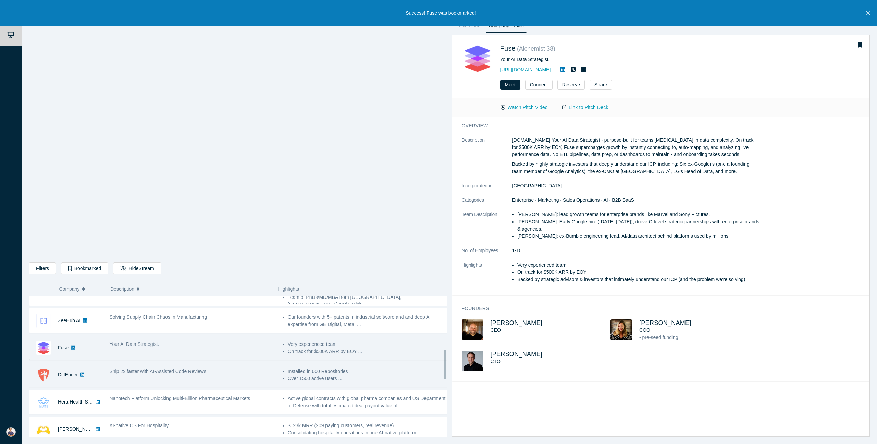
scroll to position [259, 0]
click at [237, 373] on div "Ship 2x faster with AI-Assisted Code Reviews" at bounding box center [193, 369] width 166 height 7
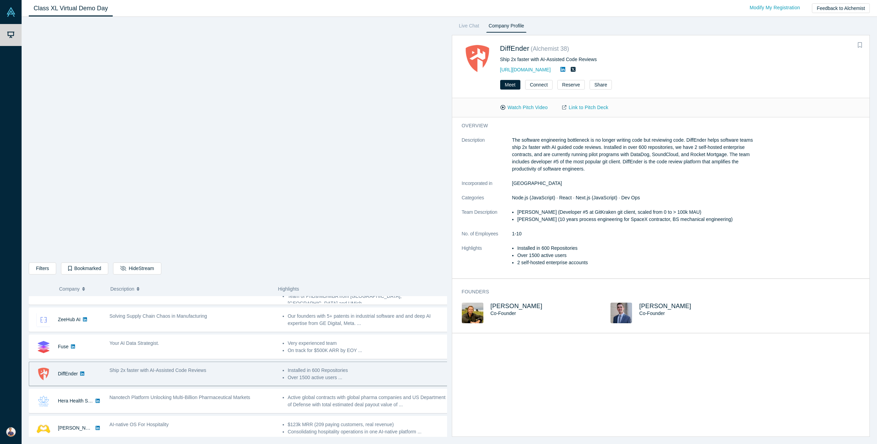
click at [859, 44] on icon "Bookmark" at bounding box center [860, 44] width 4 height 5
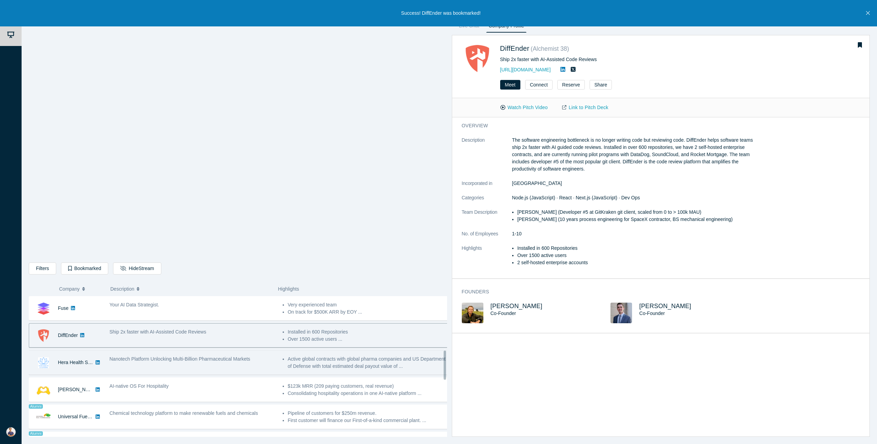
scroll to position [301, 0]
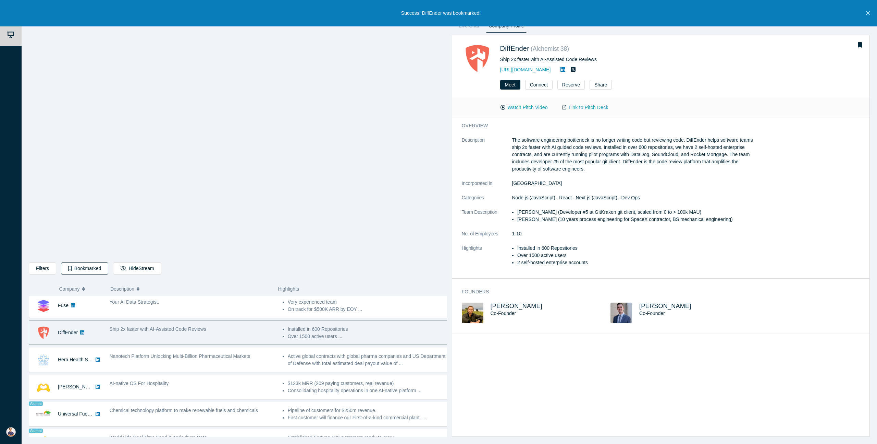
click at [85, 271] on button "Bookmarked" at bounding box center [84, 268] width 47 height 12
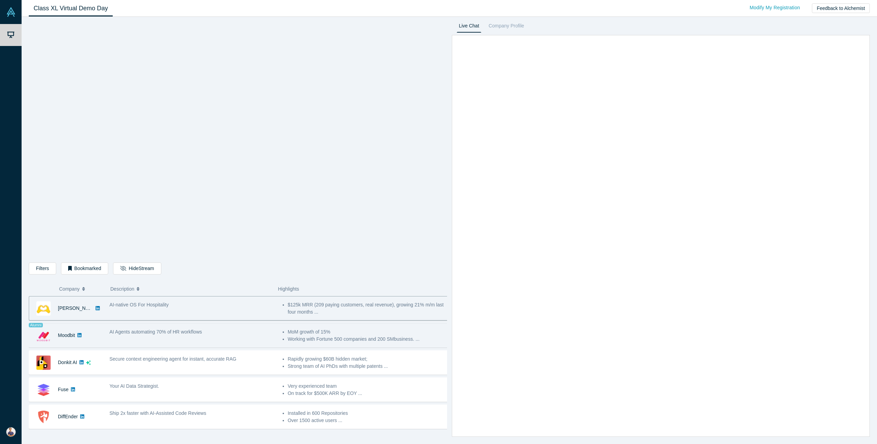
click at [179, 330] on span "AI Agents automating 70% of HR workflows" at bounding box center [156, 331] width 93 height 5
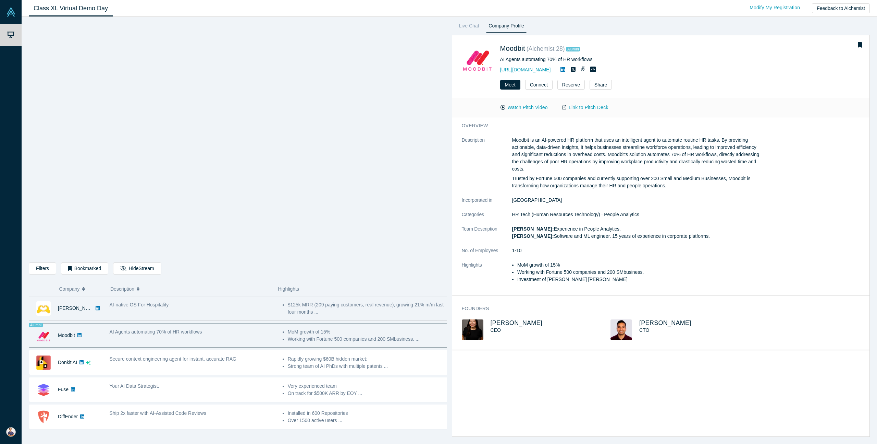
click at [220, 311] on div "AI-native OS For Hospitality" at bounding box center [192, 308] width 173 height 22
